Goal: Transaction & Acquisition: Purchase product/service

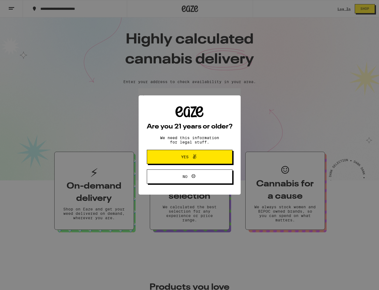
click at [200, 156] on span "Yes" at bounding box center [189, 156] width 41 height 7
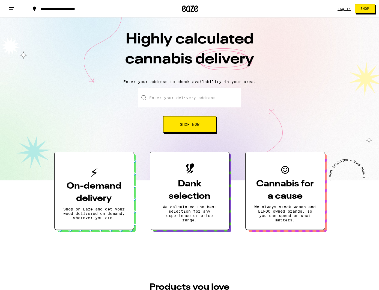
click at [344, 10] on link "Log In" at bounding box center [344, 9] width 13 height 4
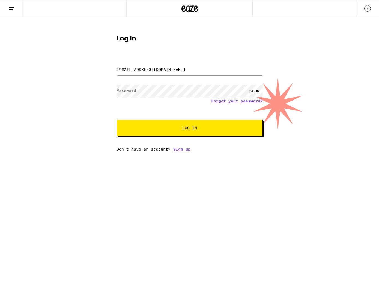
type input "[EMAIL_ADDRESS][DOMAIN_NAME]"
click at [189, 128] on button "Log In" at bounding box center [190, 128] width 146 height 16
